Goal: Information Seeking & Learning: Find specific page/section

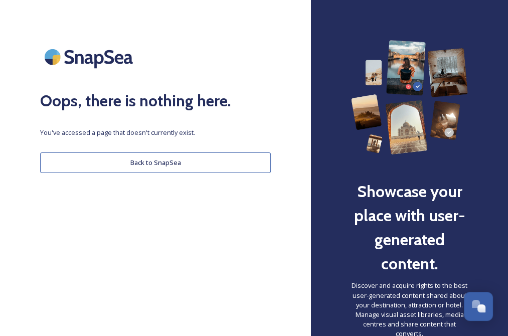
click at [173, 159] on button "Back to SnapSea" at bounding box center [155, 163] width 231 height 21
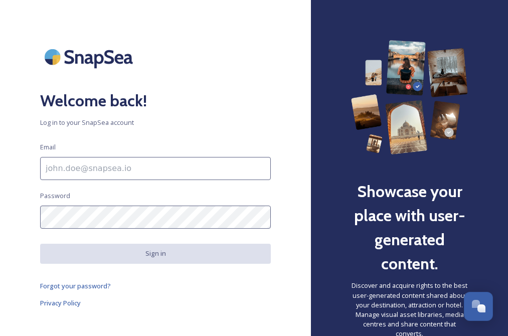
click at [88, 171] on input at bounding box center [155, 168] width 231 height 23
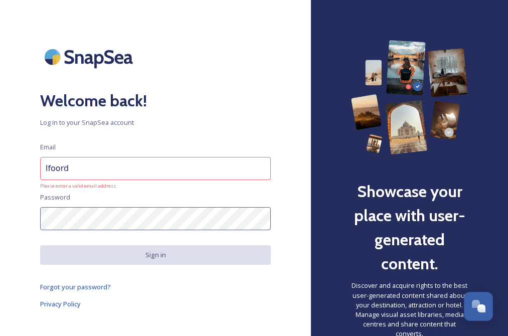
type input "lfoord@chichester.gov.uk"
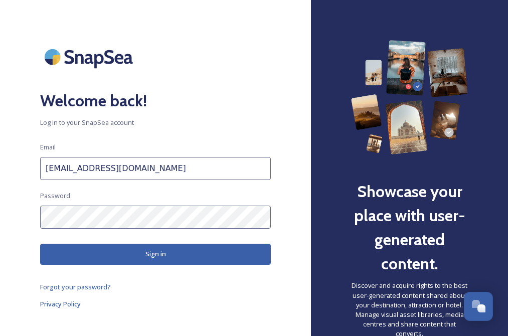
click at [166, 251] on button "Sign in" at bounding box center [155, 254] width 231 height 21
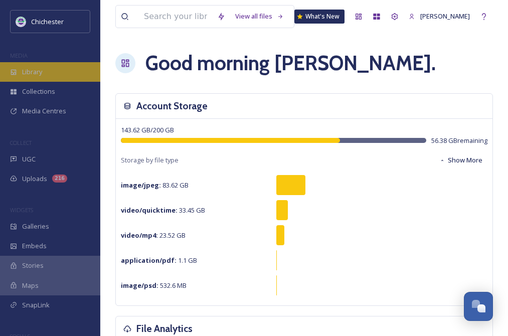
click at [36, 73] on span "Library" at bounding box center [32, 72] width 20 height 10
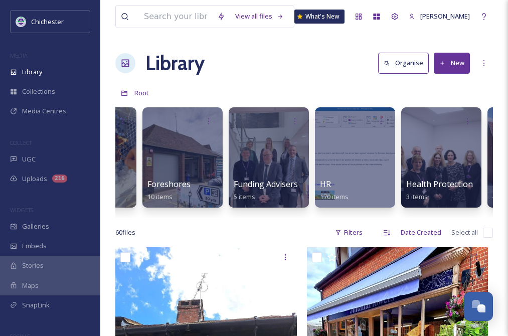
scroll to position [0, 2810]
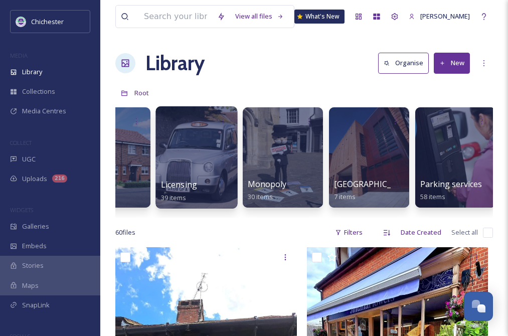
click at [213, 156] on div at bounding box center [197, 157] width 82 height 102
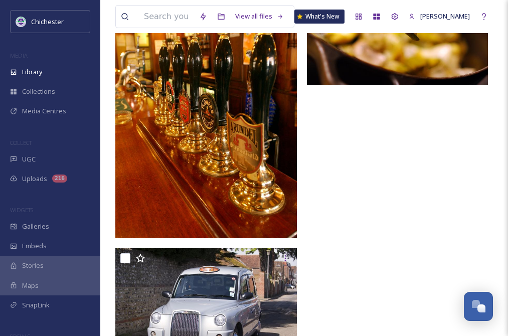
scroll to position [4617, 0]
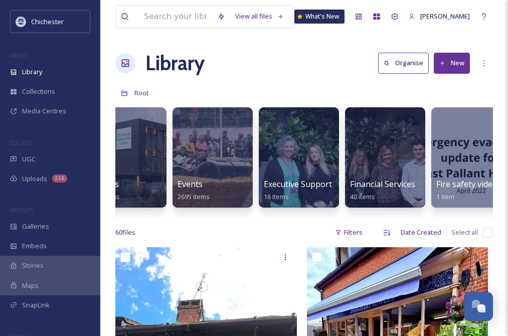
scroll to position [0, 1955]
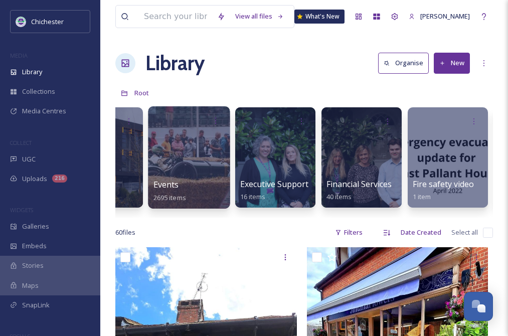
click at [182, 152] on div at bounding box center [189, 157] width 82 height 102
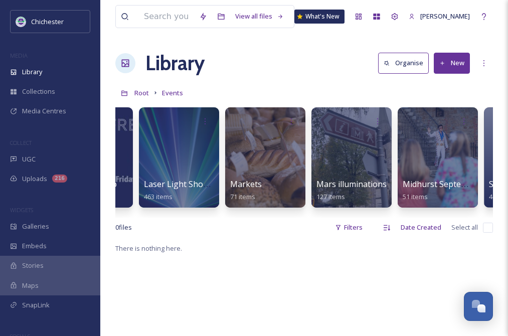
scroll to position [0, 1311]
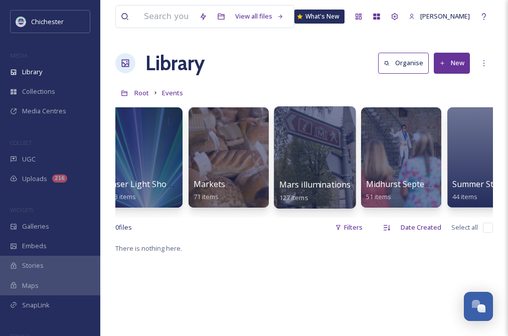
click at [324, 137] on div at bounding box center [315, 157] width 82 height 102
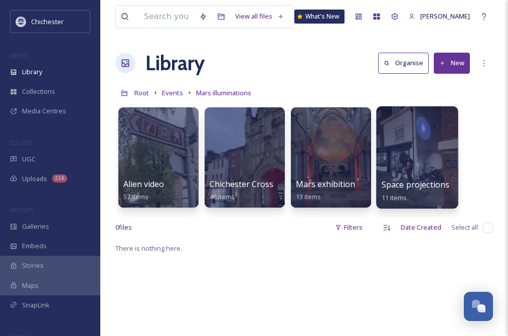
click at [424, 148] on div at bounding box center [417, 157] width 82 height 102
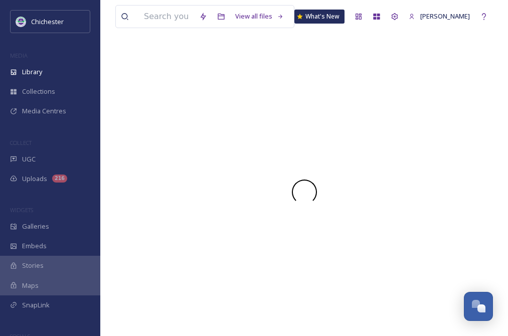
click at [424, 148] on div at bounding box center [304, 192] width 378 height 288
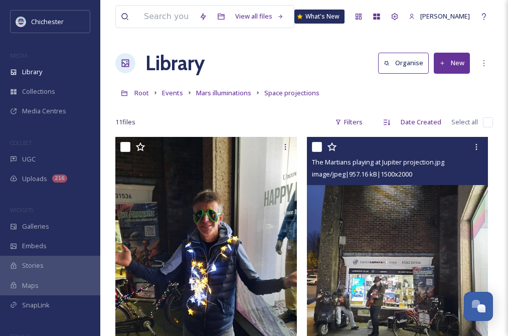
click at [406, 252] on img at bounding box center [398, 258] width 182 height 242
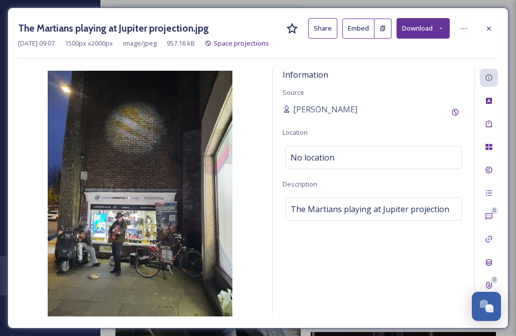
click at [487, 13] on div "The Martians playing at Jupiter projection.jpg Share Embed Download Nov 05 2024…" at bounding box center [258, 168] width 501 height 321
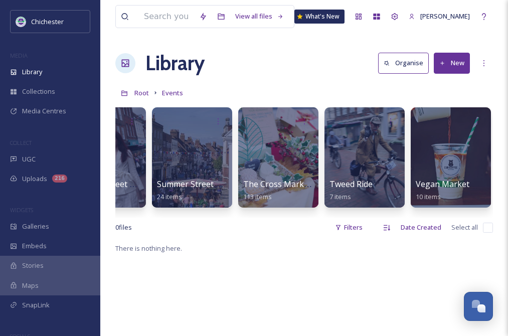
scroll to position [0, 1866]
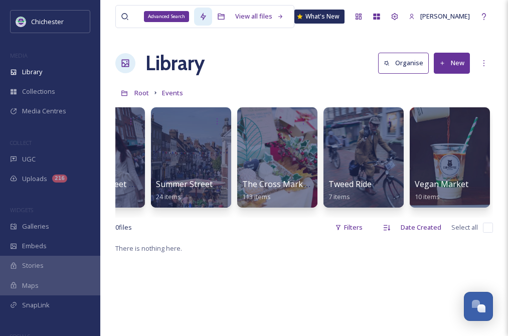
click at [171, 14] on div "Advanced Search" at bounding box center [166, 16] width 45 height 11
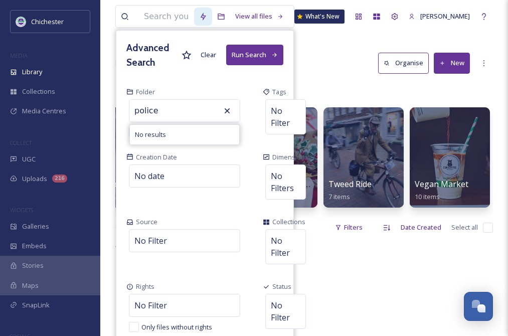
click at [222, 109] on icon at bounding box center [227, 111] width 10 height 10
click at [167, 116] on input "police" at bounding box center [184, 111] width 110 height 22
type input "p"
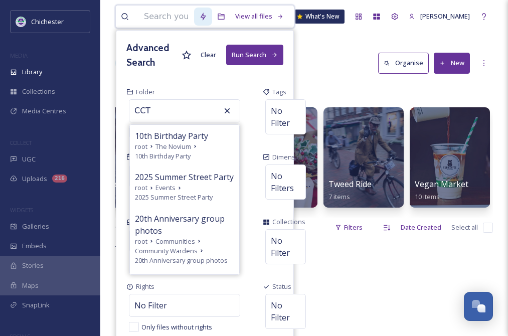
type input "CCTV"
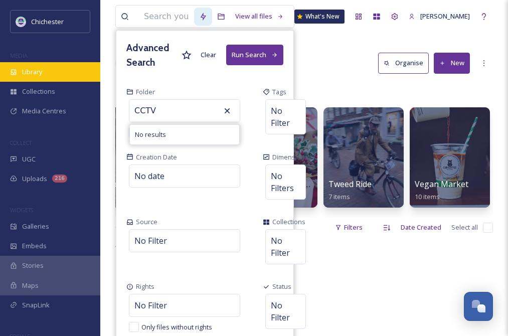
click at [28, 69] on span "Library" at bounding box center [32, 72] width 20 height 10
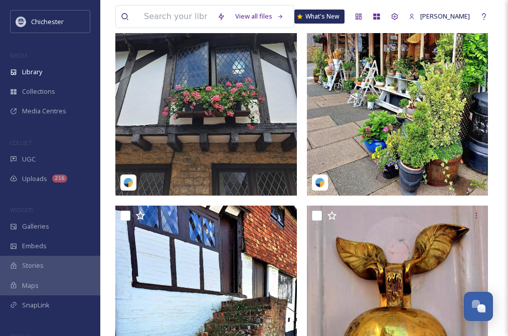
scroll to position [392, 0]
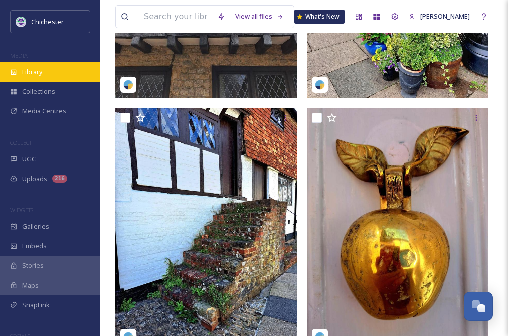
click at [41, 72] on span "Library" at bounding box center [32, 72] width 20 height 10
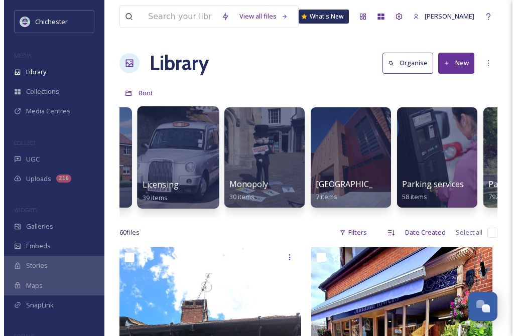
scroll to position [0, 2813]
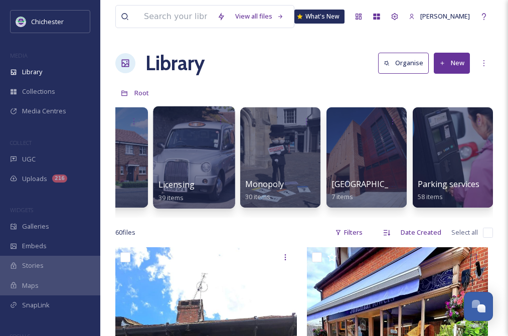
click at [190, 162] on div at bounding box center [194, 157] width 82 height 102
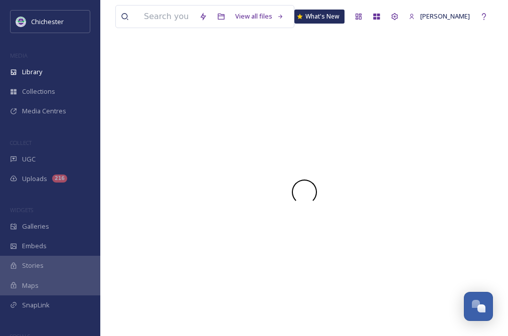
click at [190, 162] on div at bounding box center [304, 192] width 378 height 288
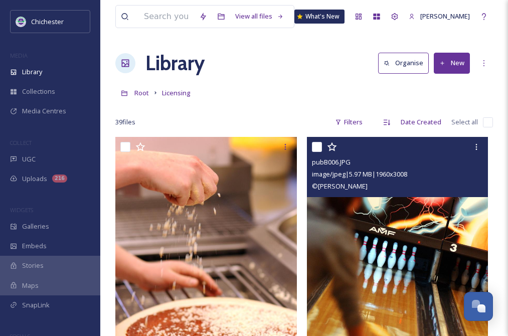
click at [393, 247] on img at bounding box center [398, 276] width 182 height 279
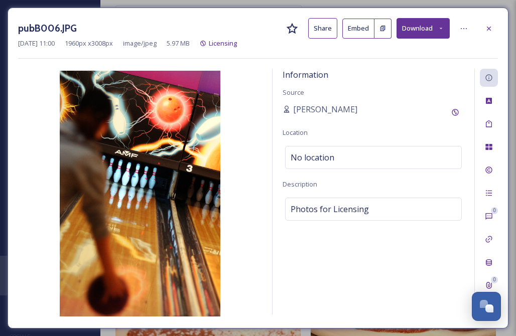
click at [164, 162] on img at bounding box center [140, 194] width 244 height 246
click at [469, 45] on div "Oct 19 2023 11:00 1960 px x 3008 px image/jpeg 5.97 MB Licensing" at bounding box center [258, 44] width 480 height 10
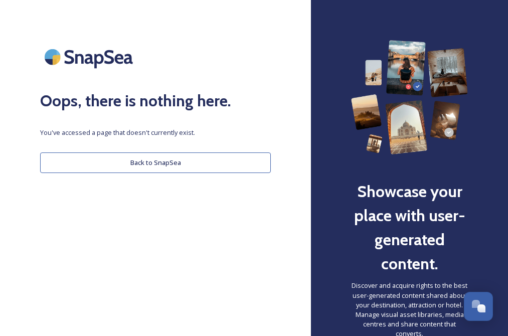
click at [153, 167] on button "Back to SnapSea" at bounding box center [155, 163] width 231 height 21
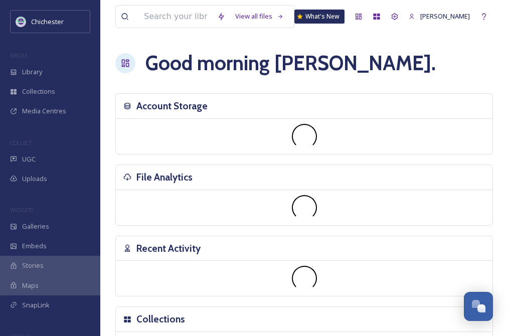
click at [135, 178] on div "File Analytics" at bounding box center [304, 177] width 377 height 25
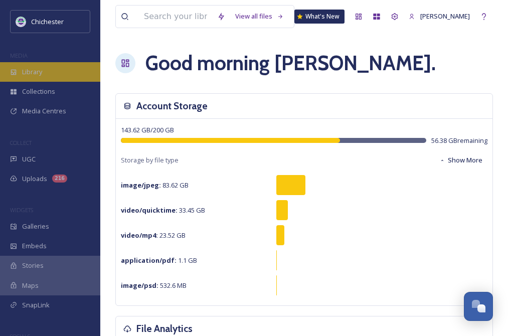
click at [29, 73] on span "Library" at bounding box center [32, 72] width 20 height 10
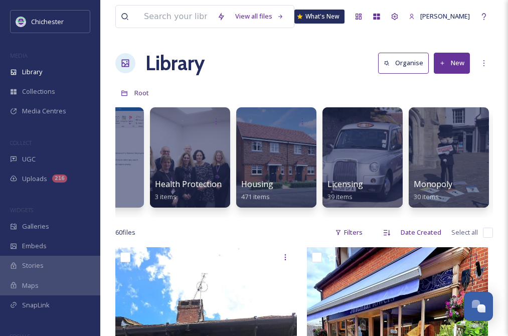
scroll to position [0, 2671]
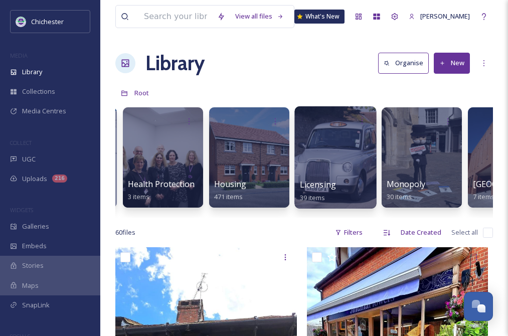
click at [339, 169] on div at bounding box center [336, 157] width 82 height 102
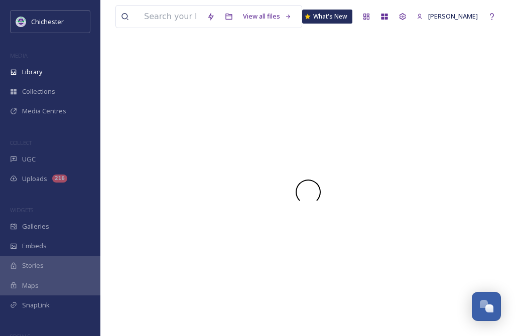
click at [339, 169] on div at bounding box center [307, 192] width 385 height 288
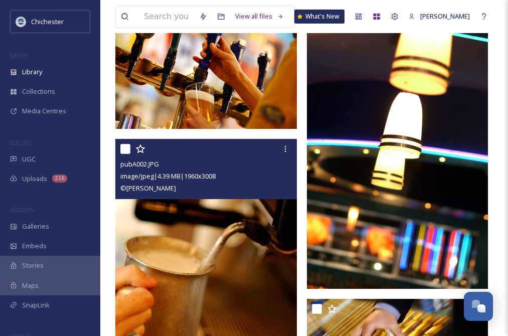
scroll to position [3061, 0]
